Goal: Register for event/course

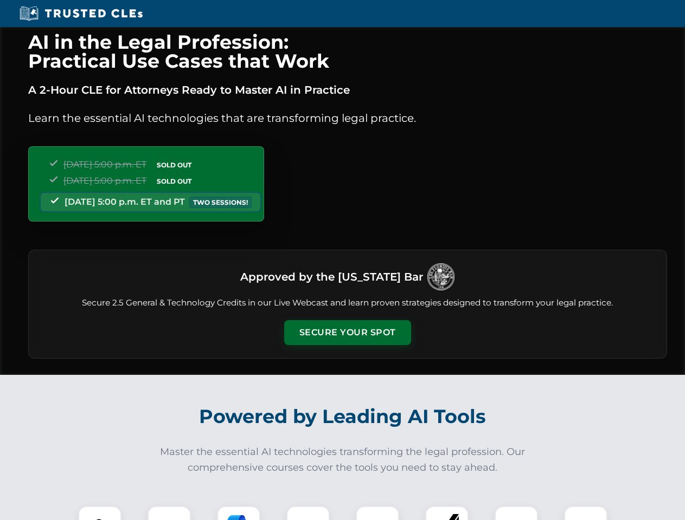
click at [347, 333] on button "Secure Your Spot" at bounding box center [347, 332] width 127 height 25
click at [100, 513] on img at bounding box center [99, 527] width 31 height 31
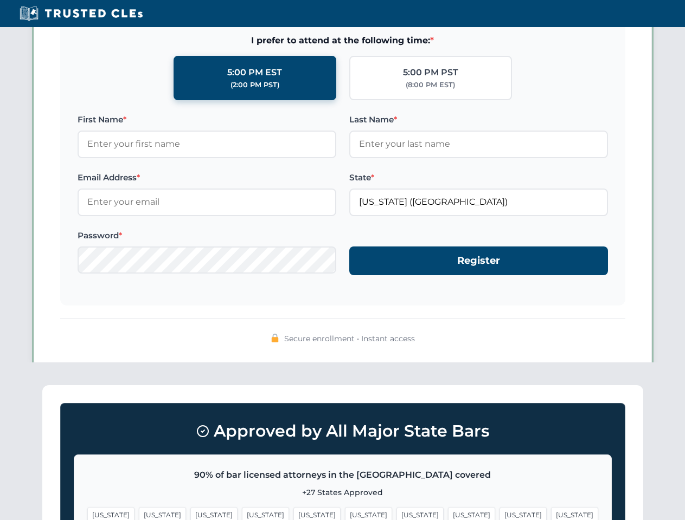
click at [396, 513] on span "[US_STATE]" at bounding box center [419, 515] width 47 height 16
click at [499, 513] on span "[US_STATE]" at bounding box center [522, 515] width 47 height 16
